Goal: Task Accomplishment & Management: Manage account settings

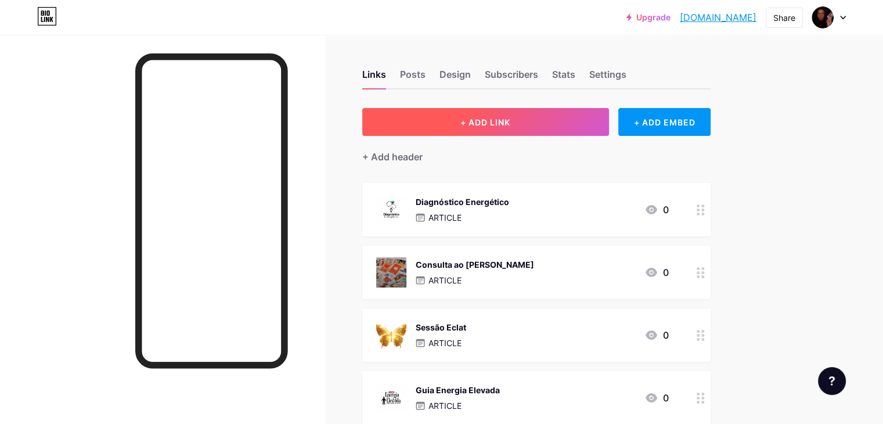
click at [593, 125] on button "+ ADD LINK" at bounding box center [485, 122] width 247 height 28
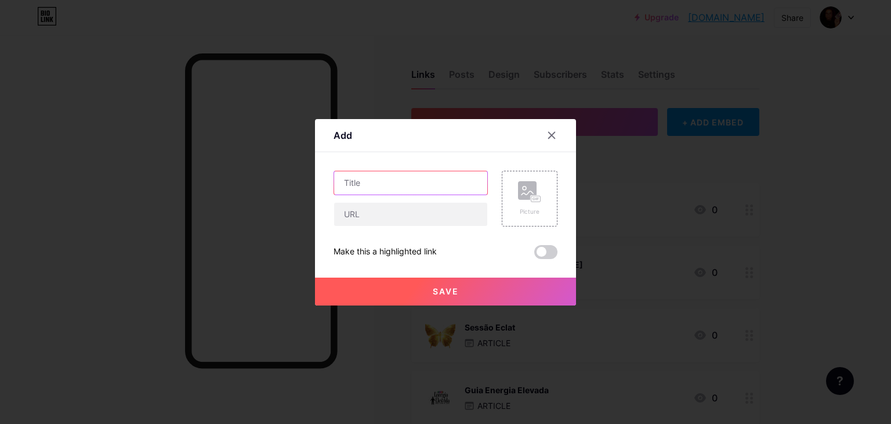
click at [443, 190] on input "text" at bounding box center [410, 182] width 153 height 23
type input "Deixe seu depoimento aqui"
click at [446, 217] on input "text" at bounding box center [410, 214] width 153 height 23
paste input "[URL][DOMAIN_NAME]"
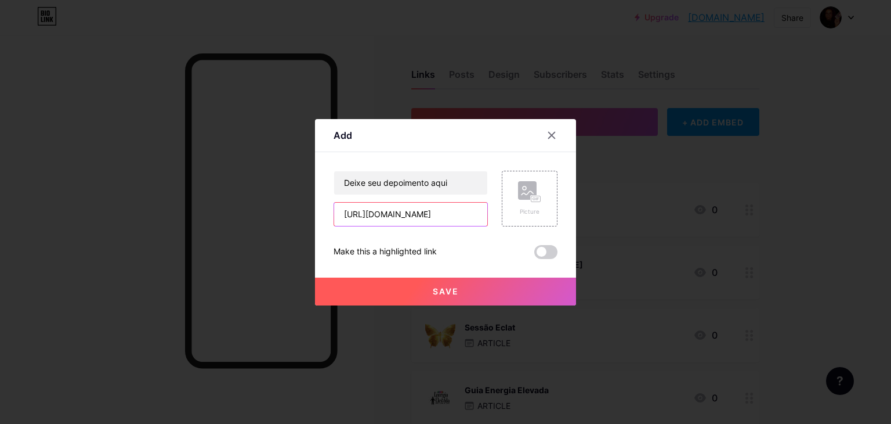
type input "[URL][DOMAIN_NAME]"
click at [491, 290] on button "Save" at bounding box center [445, 291] width 261 height 28
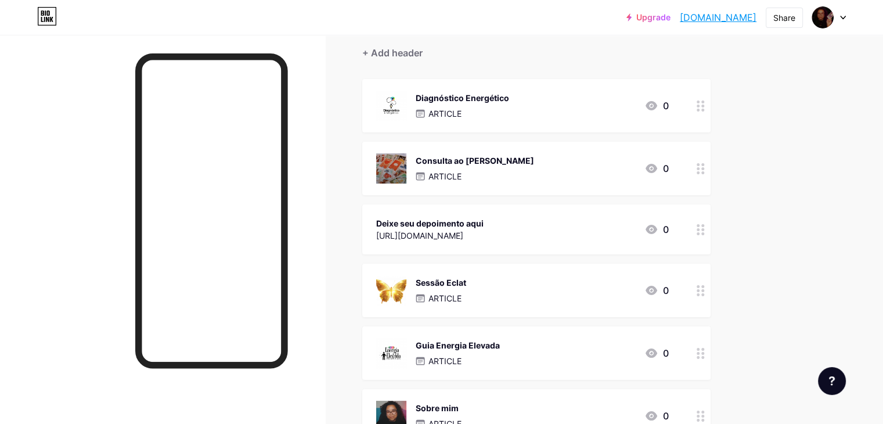
scroll to position [116, 0]
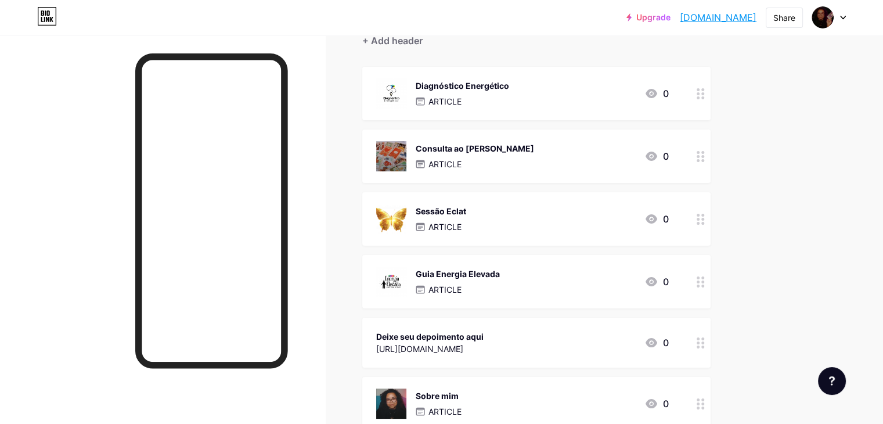
click at [822, 294] on div "Upgrade [DOMAIN_NAME]... [DOMAIN_NAME] Share Switch accounts [PERSON_NAME] [DOM…" at bounding box center [441, 277] width 883 height 786
click at [811, 271] on div "Upgrade [DOMAIN_NAME]... [DOMAIN_NAME] Share Switch accounts [PERSON_NAME] [DOM…" at bounding box center [441, 277] width 883 height 786
click at [483, 329] on div "Deixe seu depoimento aqui [URL][DOMAIN_NAME]" at bounding box center [429, 342] width 107 height 27
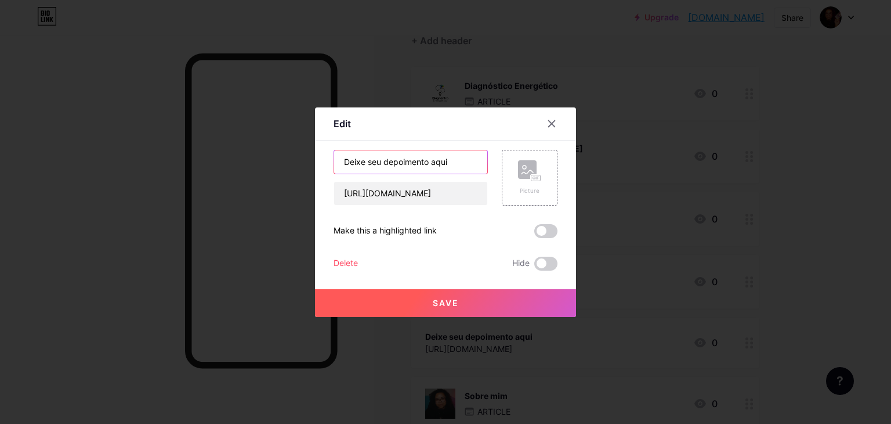
click at [464, 163] on input "Deixe seu depoimento aqui" at bounding box center [410, 161] width 153 height 23
paste input "💌💬"
drag, startPoint x: 458, startPoint y: 159, endPoint x: 452, endPoint y: 160, distance: 6.4
click at [452, 160] on input "Deixe seu depoimento aqui💌💬" at bounding box center [410, 161] width 153 height 23
click at [346, 160] on input "Deixe seu depoimento aqui💌💬" at bounding box center [410, 161] width 153 height 23
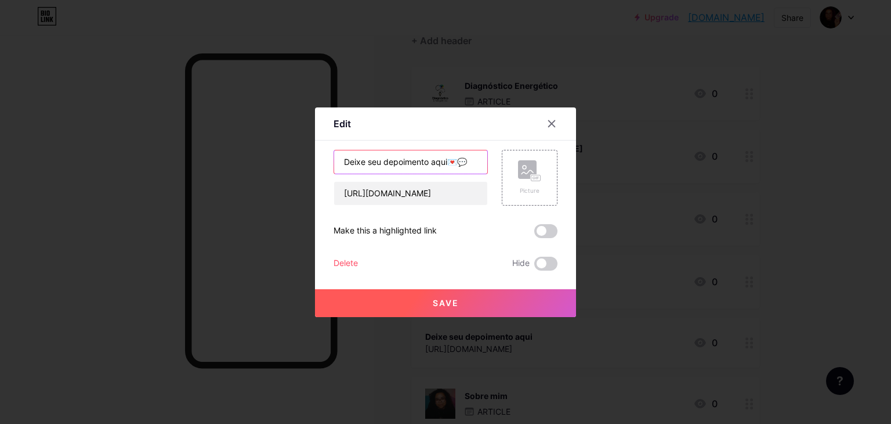
paste input "💌"
click at [473, 163] on input "💌Deixe seu depoimento aqui💌💬" at bounding box center [410, 161] width 153 height 23
type input "💌Deixe seu depoimento aqui💬"
click at [475, 305] on button "Save" at bounding box center [445, 303] width 261 height 28
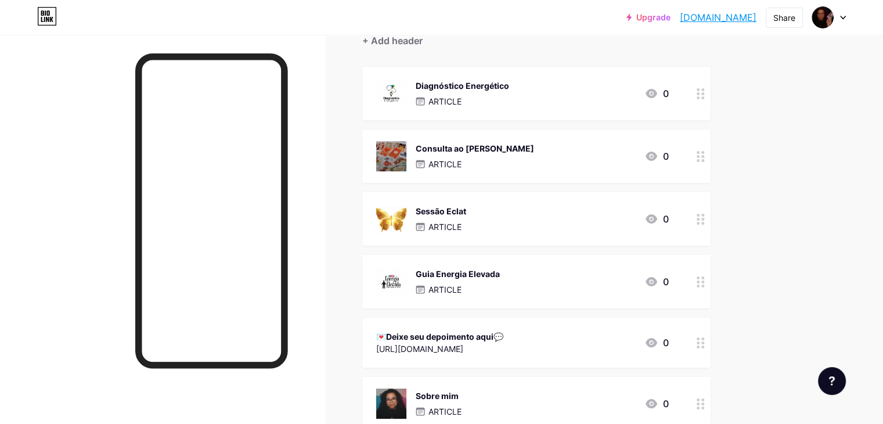
click at [598, 339] on div "💌Deixe seu depoimento aqui💬 [URL][DOMAIN_NAME] 0" at bounding box center [522, 342] width 293 height 27
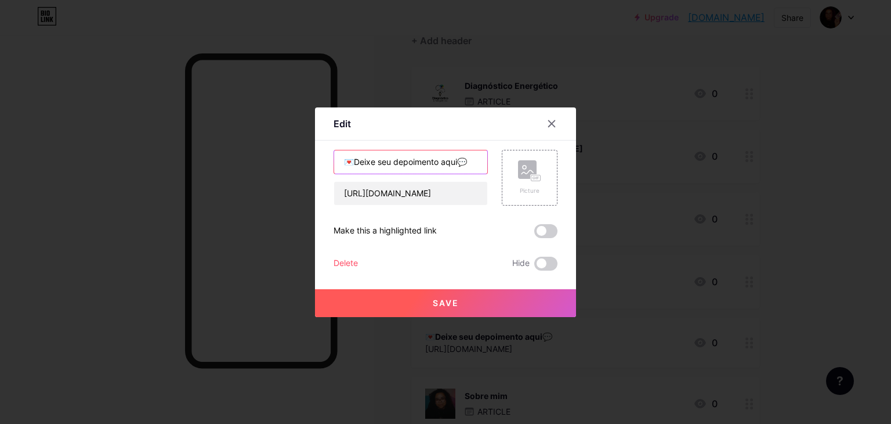
click at [463, 161] on input "💌Deixe seu depoimento aqui💬" at bounding box center [410, 161] width 153 height 23
drag, startPoint x: 353, startPoint y: 162, endPoint x: 342, endPoint y: 161, distance: 11.0
click at [342, 161] on input "💌Deixe seu depoimento aqui" at bounding box center [410, 161] width 153 height 23
paste input "text"
type input "💬Deixe seu depoimento aqui"
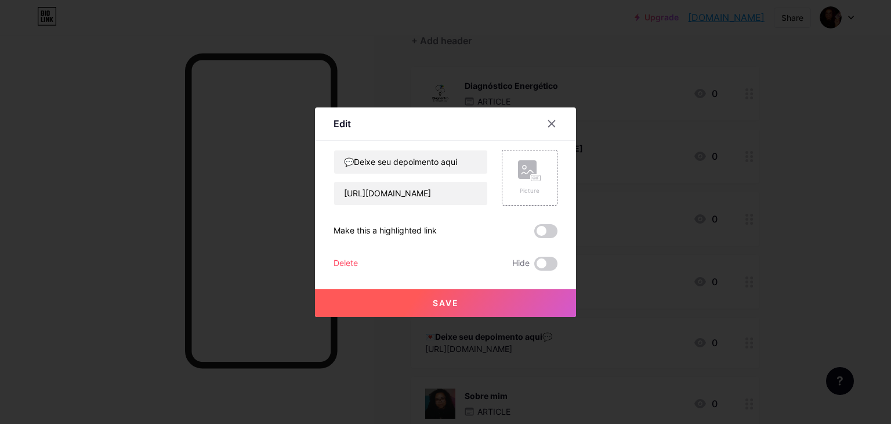
click at [410, 287] on div "Save" at bounding box center [445, 293] width 261 height 46
click at [467, 297] on button "Save" at bounding box center [445, 303] width 261 height 28
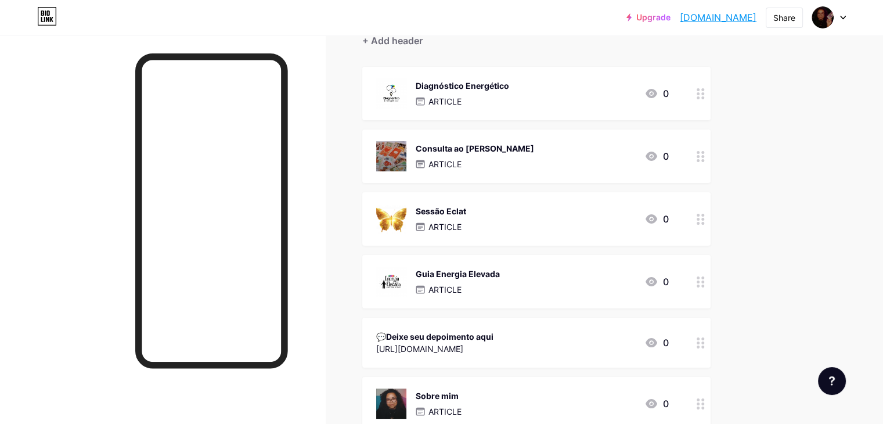
click at [841, 258] on div "Upgrade [DOMAIN_NAME]... [DOMAIN_NAME] Share Switch accounts [PERSON_NAME] [DOM…" at bounding box center [441, 277] width 883 height 786
click at [620, 351] on div "💬Deixe seu depoimento aqui [URL][DOMAIN_NAME] 0" at bounding box center [522, 342] width 293 height 27
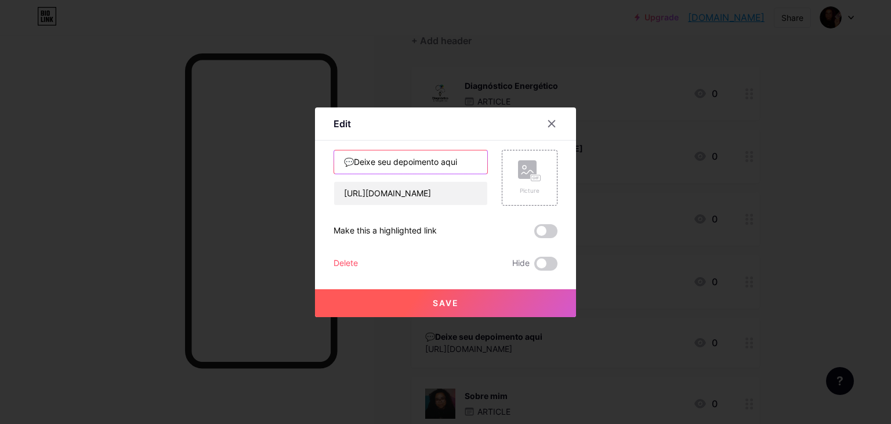
drag, startPoint x: 461, startPoint y: 163, endPoint x: 355, endPoint y: 164, distance: 106.8
click at [355, 164] on input "💬Deixe seu depoimento aqui" at bounding box center [410, 161] width 153 height 23
type input "💬Como foi sua sessão comigo?"
click at [447, 308] on button "Save" at bounding box center [445, 303] width 261 height 28
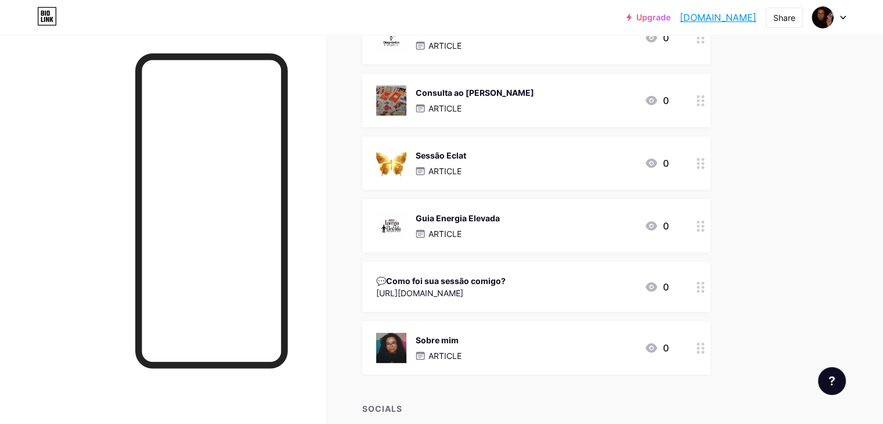
scroll to position [174, 0]
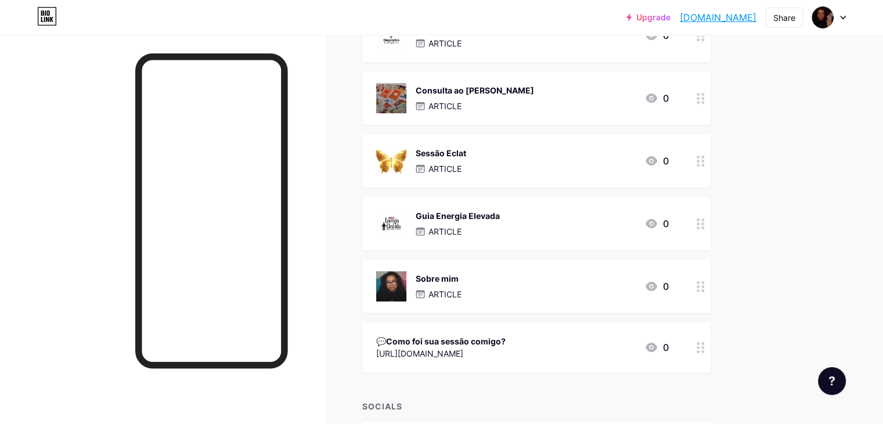
click at [829, 291] on div "Upgrade [DOMAIN_NAME]... [DOMAIN_NAME] Share Switch accounts [PERSON_NAME] [DOM…" at bounding box center [441, 219] width 883 height 786
